Goal: Task Accomplishment & Management: Manage account settings

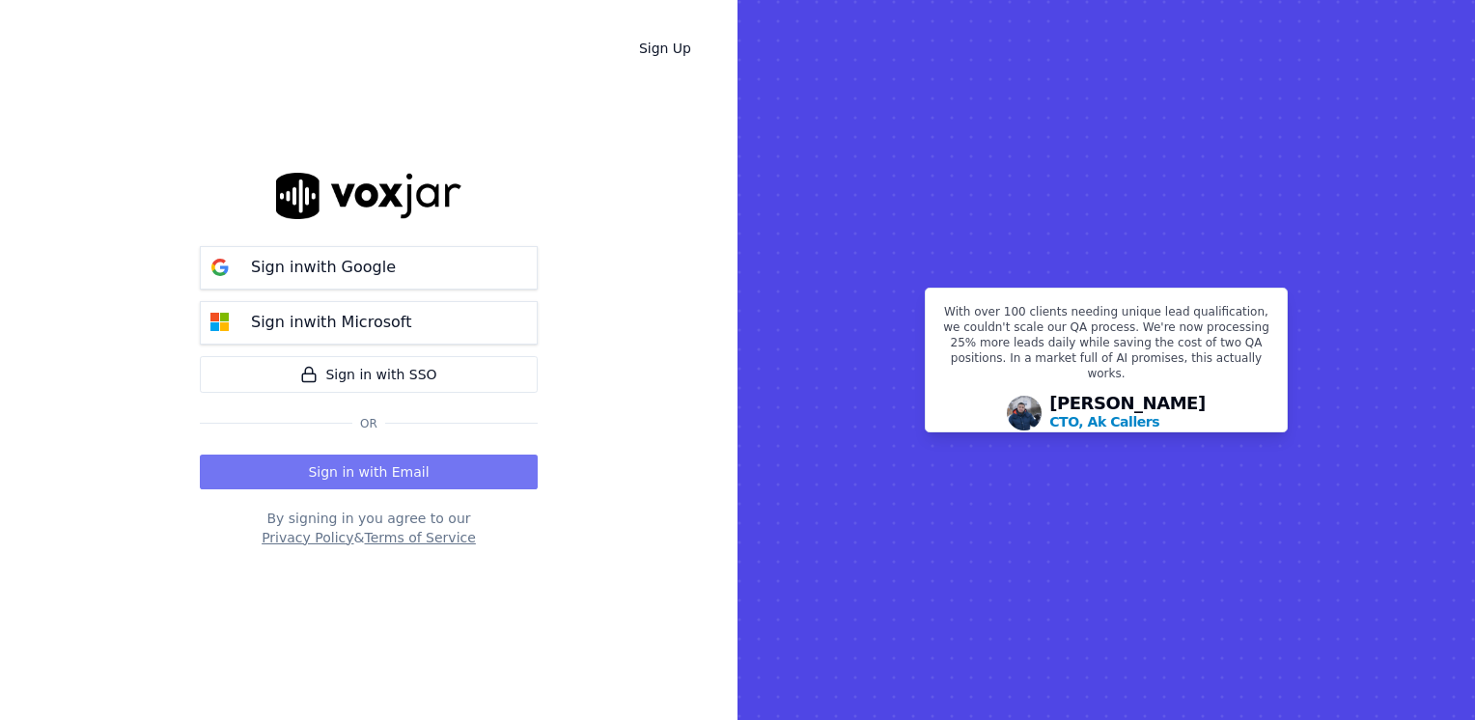
click at [392, 467] on button "Sign in with Email" at bounding box center [369, 472] width 338 height 35
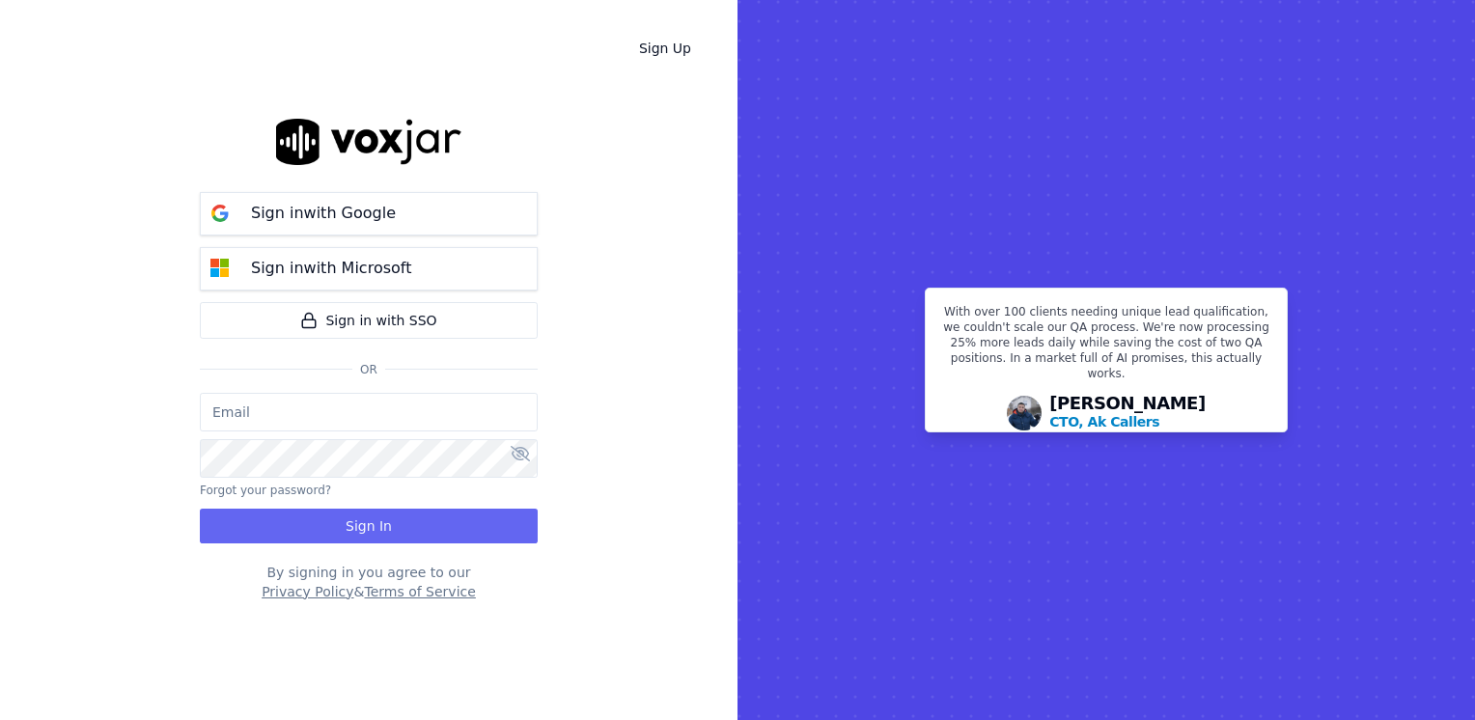
click at [406, 408] on input "email" at bounding box center [369, 412] width 338 height 39
type input "[EMAIL_ADDRESS][DOMAIN_NAME]"
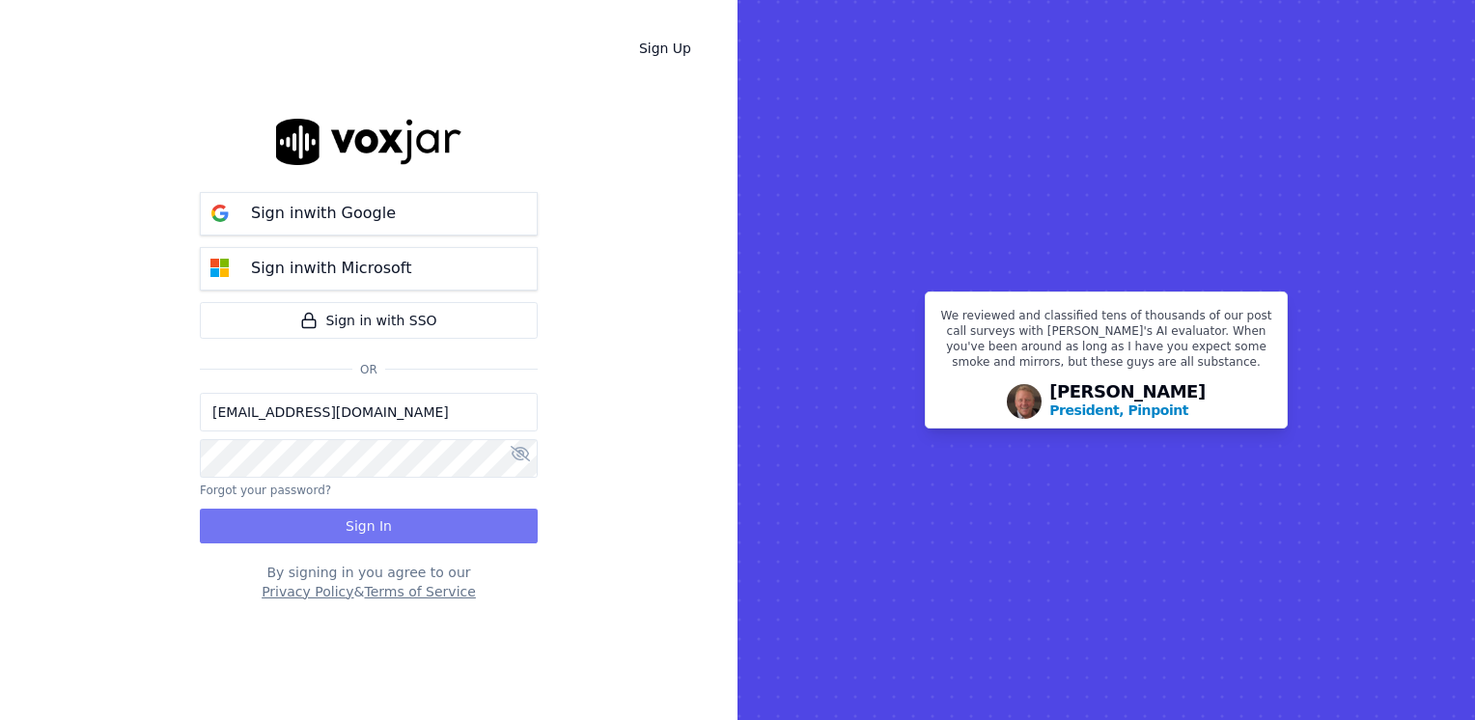
click at [339, 535] on button "Sign In" at bounding box center [369, 526] width 338 height 35
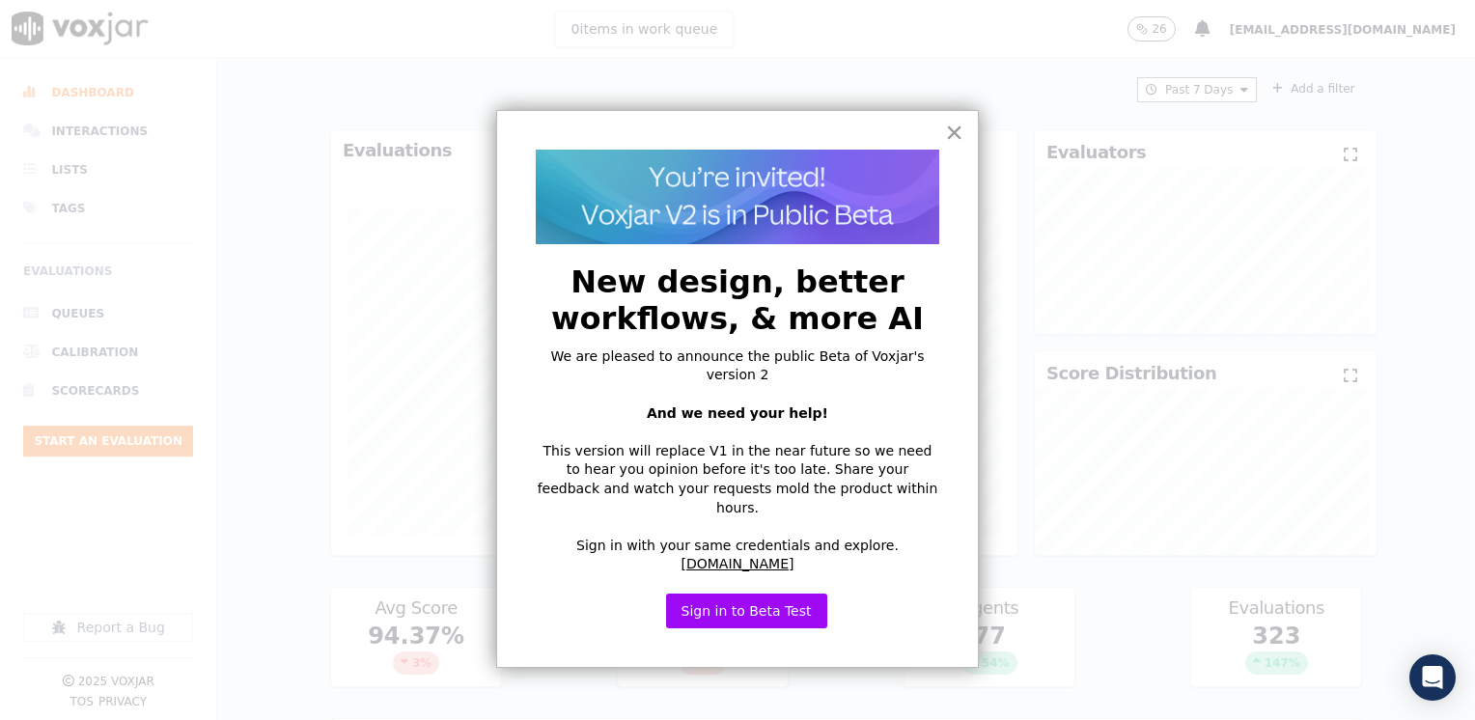
click at [956, 131] on button "×" at bounding box center [954, 132] width 18 height 31
